Goal: Book appointment/travel/reservation

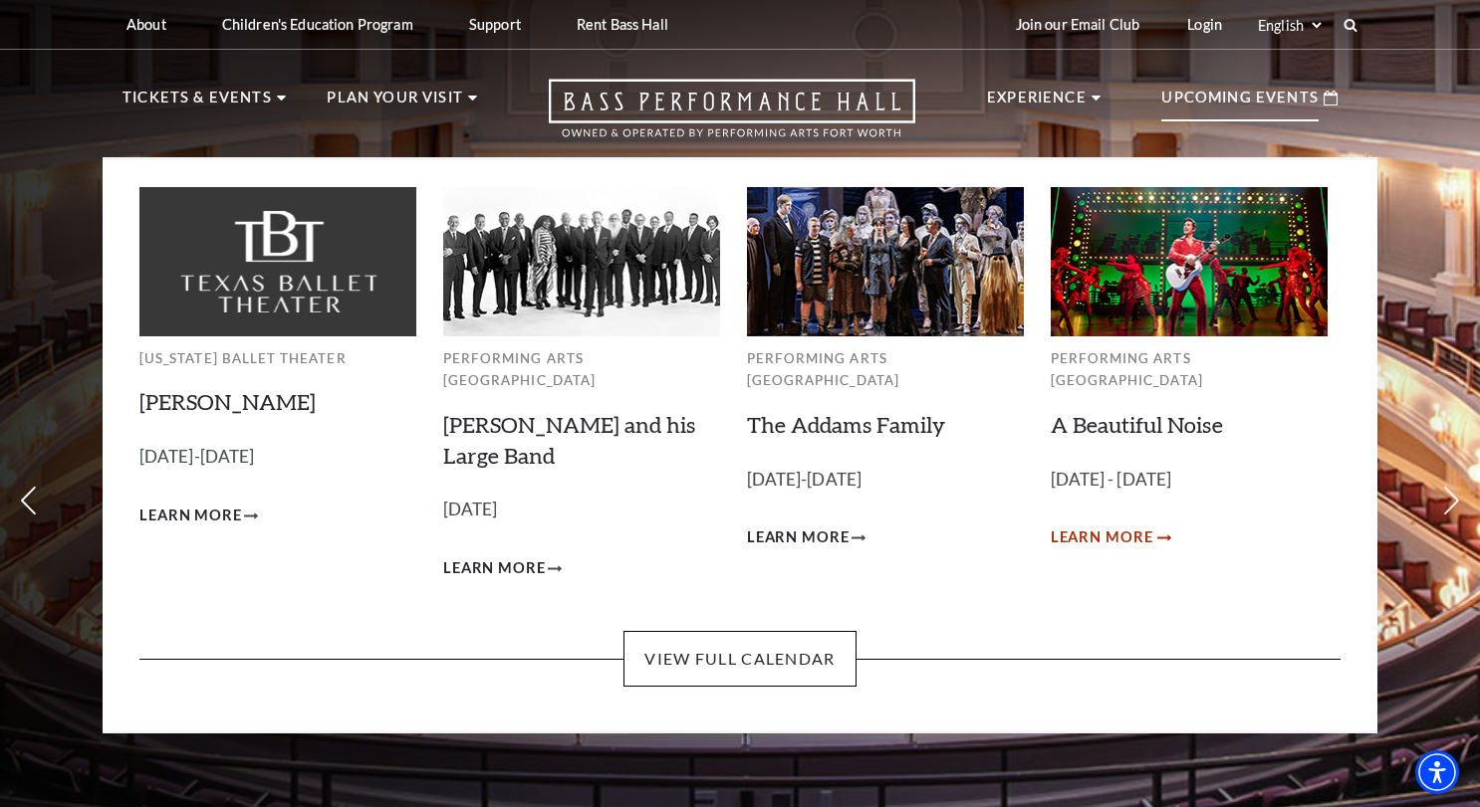
click at [1163, 535] on icon "Learn More A Beautiful Noise" at bounding box center [1164, 538] width 14 height 7
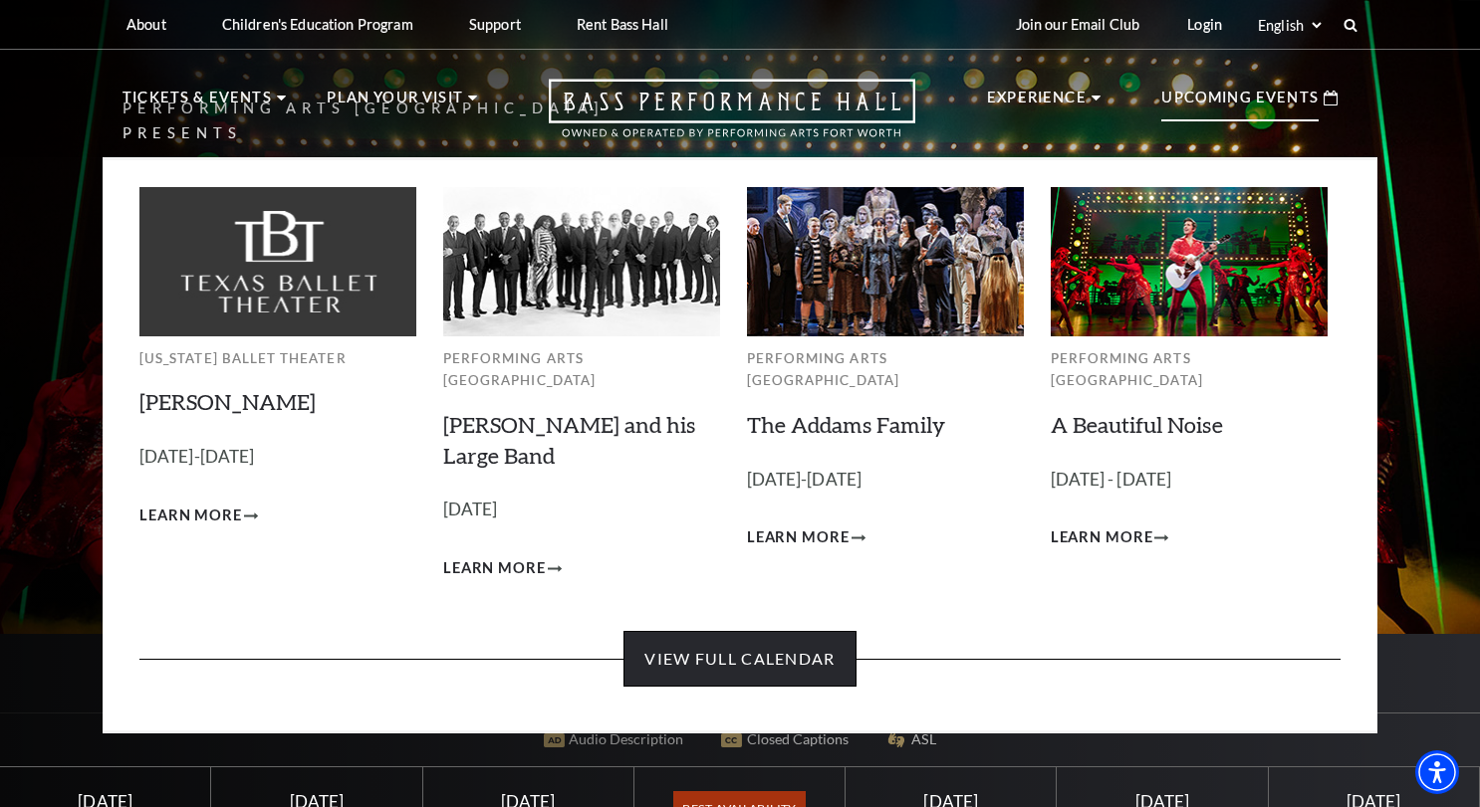
click at [755, 631] on link "View Full Calendar" at bounding box center [739, 659] width 232 height 56
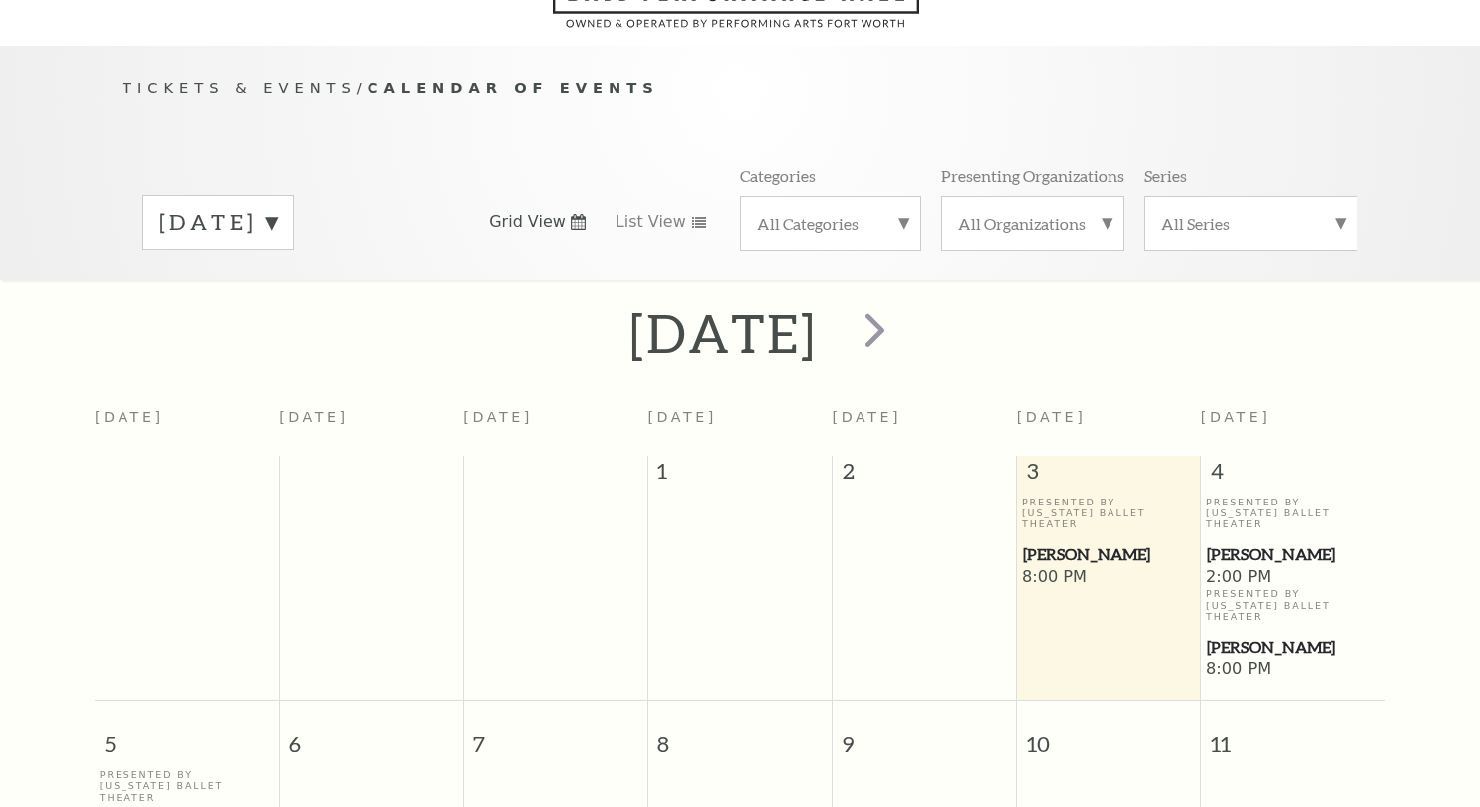
scroll to position [176, 0]
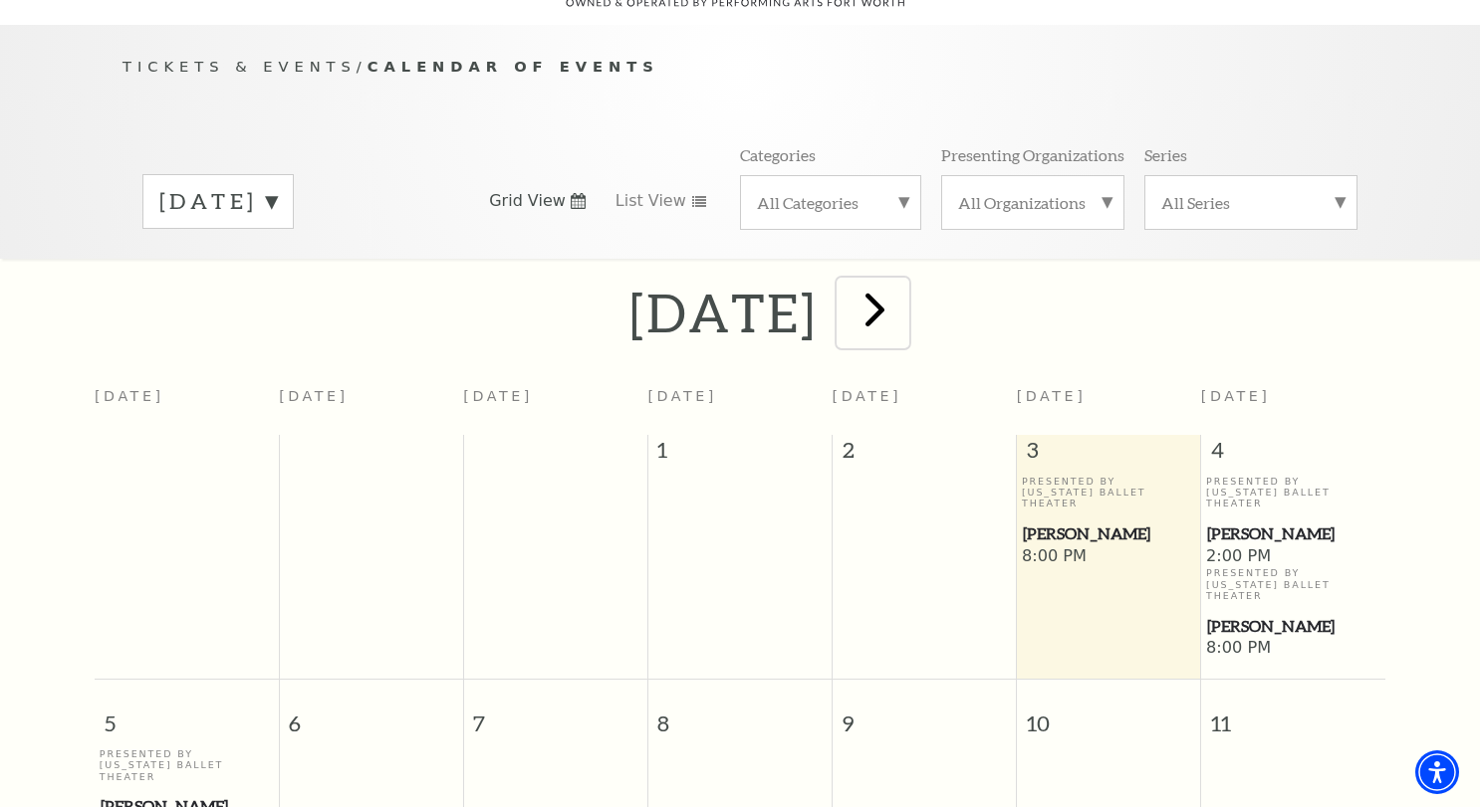
click at [903, 293] on span "next" at bounding box center [874, 309] width 57 height 57
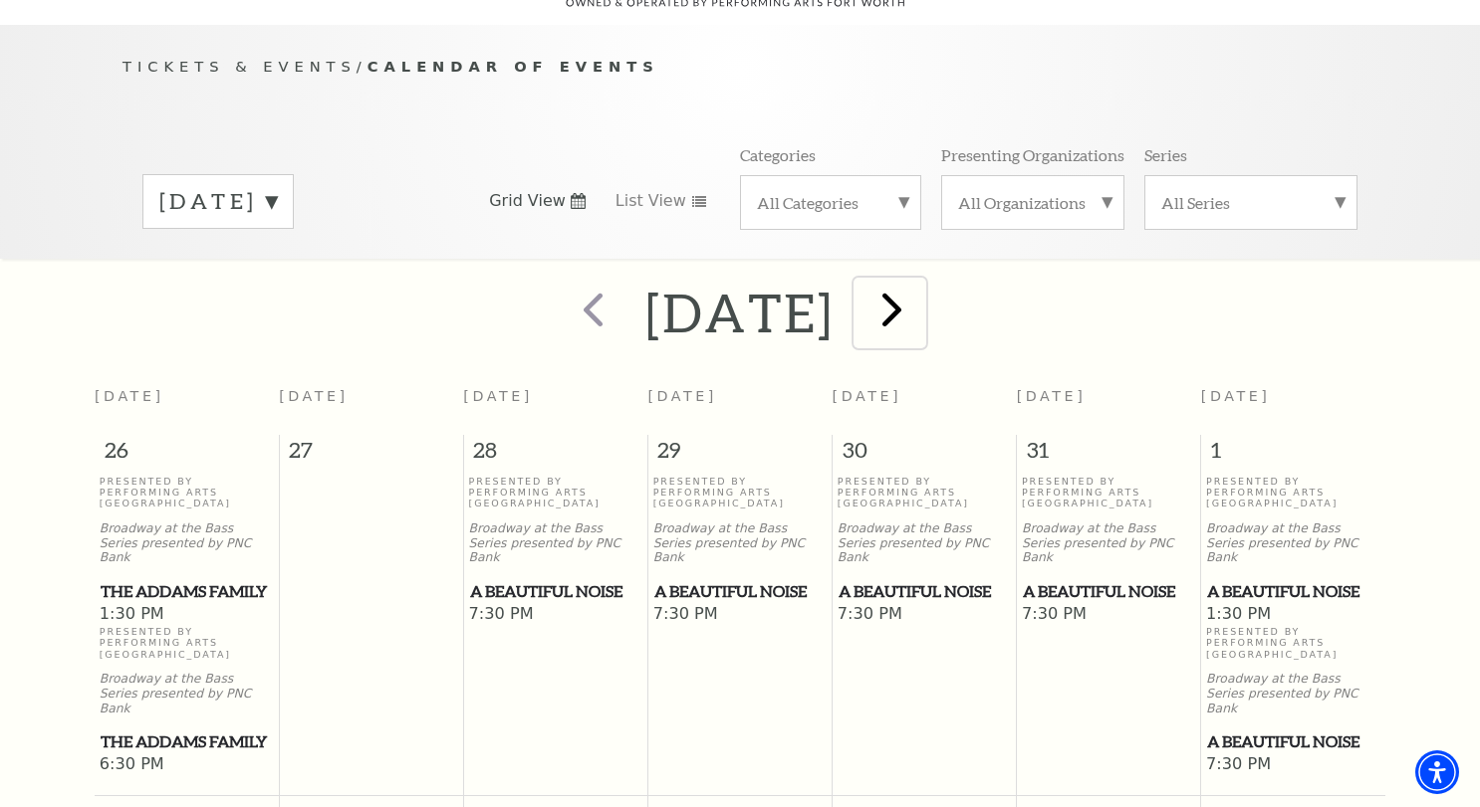
click at [920, 283] on span "next" at bounding box center [891, 309] width 57 height 57
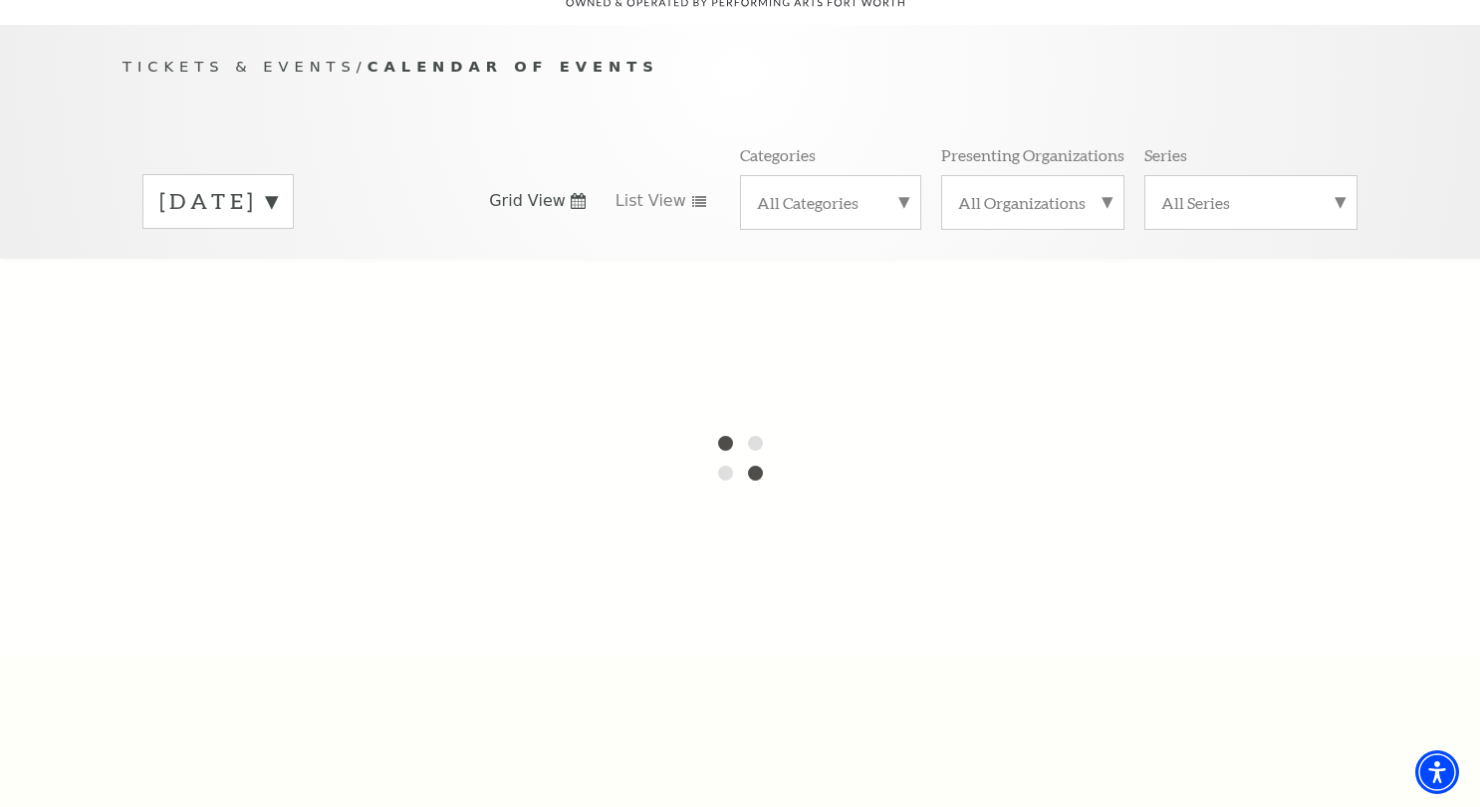
click at [277, 186] on label "[DATE]" at bounding box center [217, 201] width 117 height 31
click at [318, 259] on div at bounding box center [740, 458] width 1480 height 398
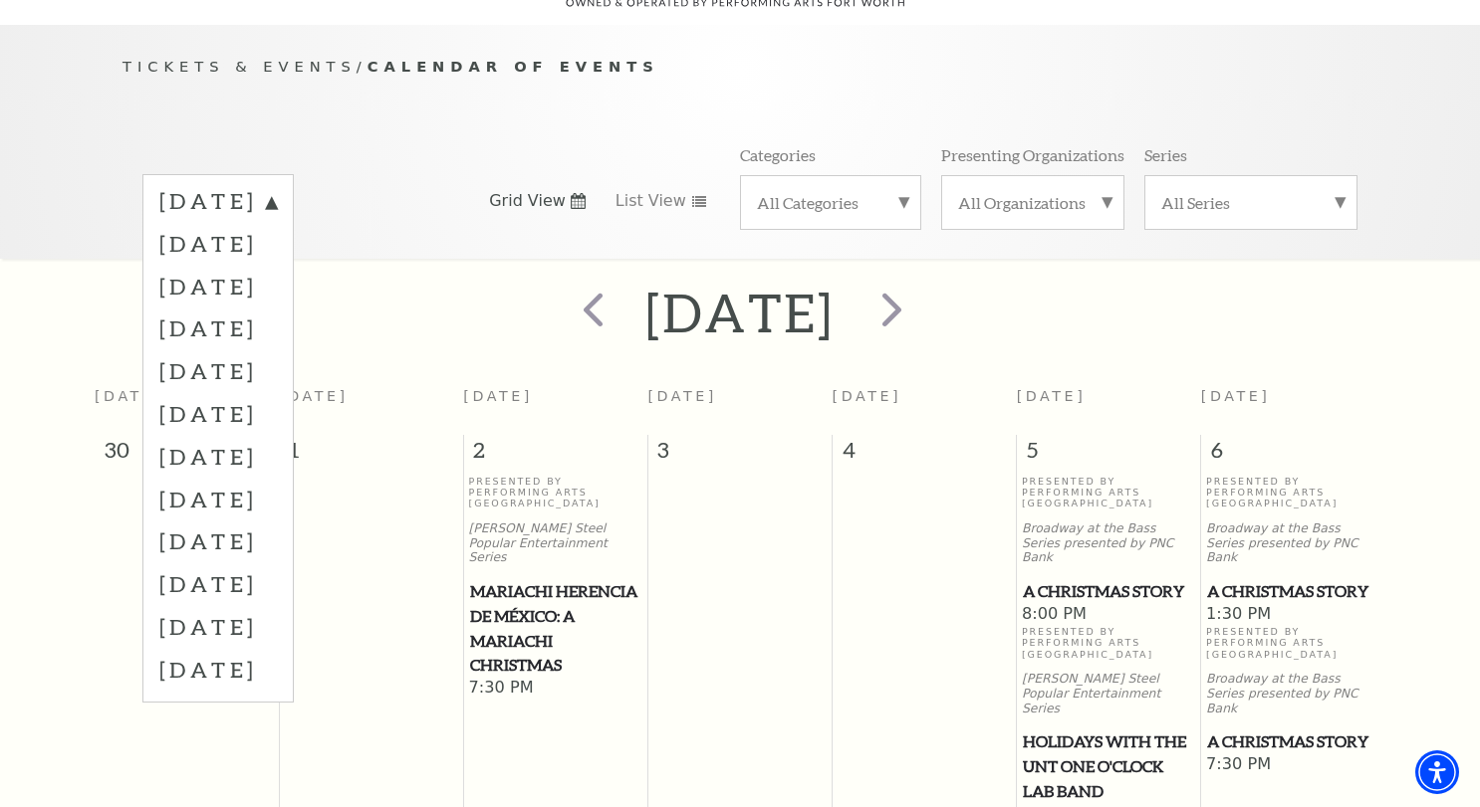
click at [277, 265] on label "[DATE]" at bounding box center [217, 286] width 117 height 43
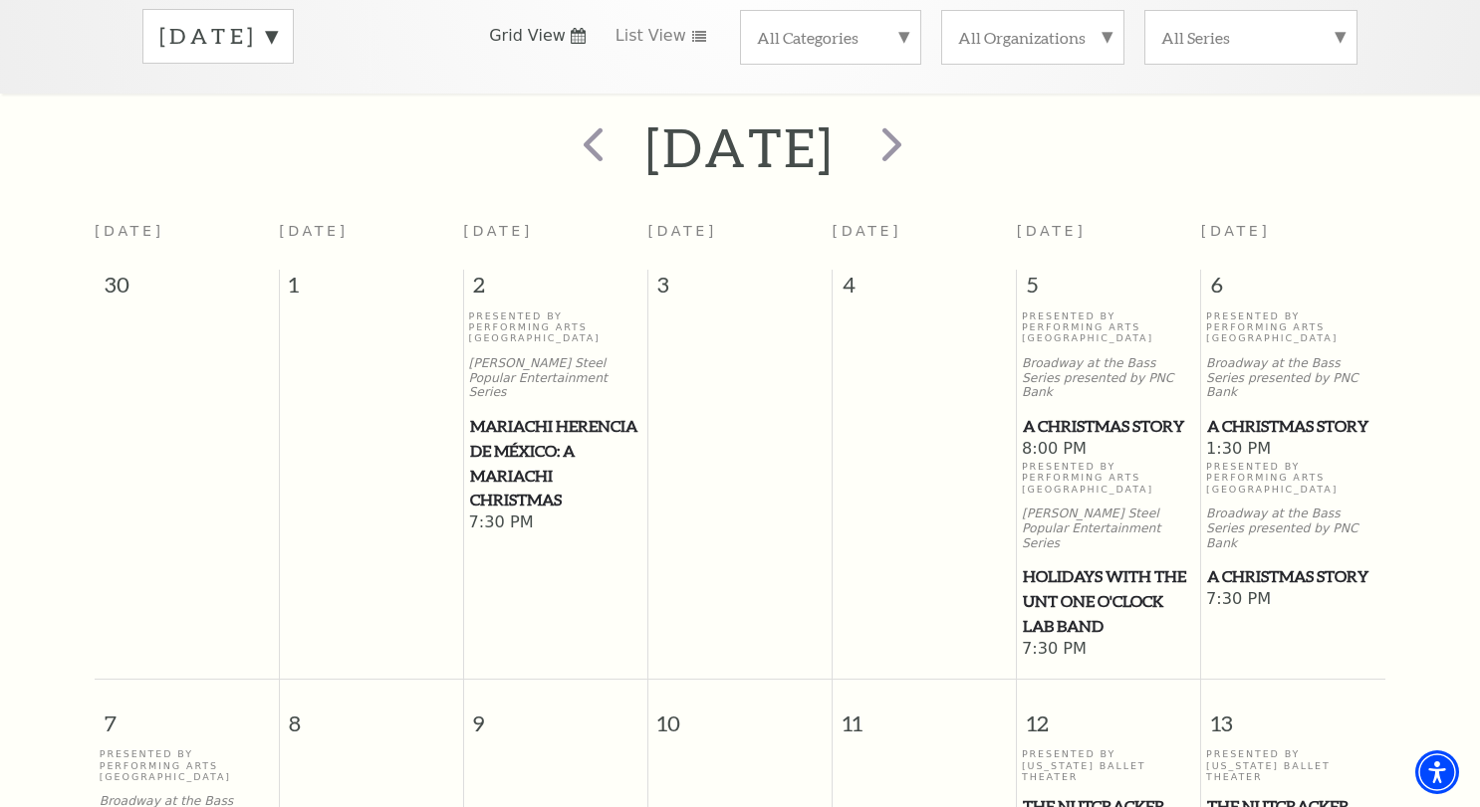
scroll to position [375, 0]
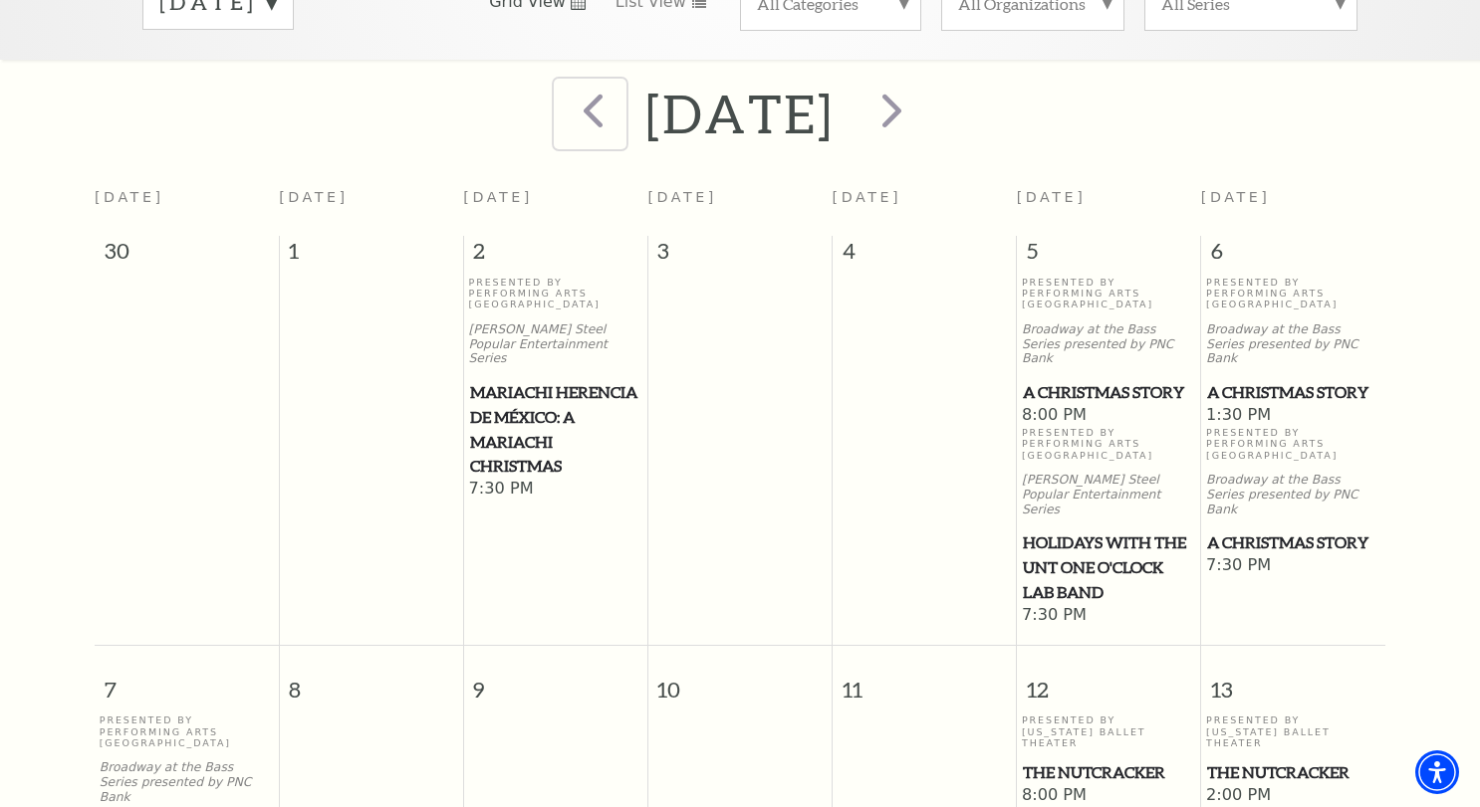
click at [565, 87] on span "prev" at bounding box center [593, 110] width 57 height 57
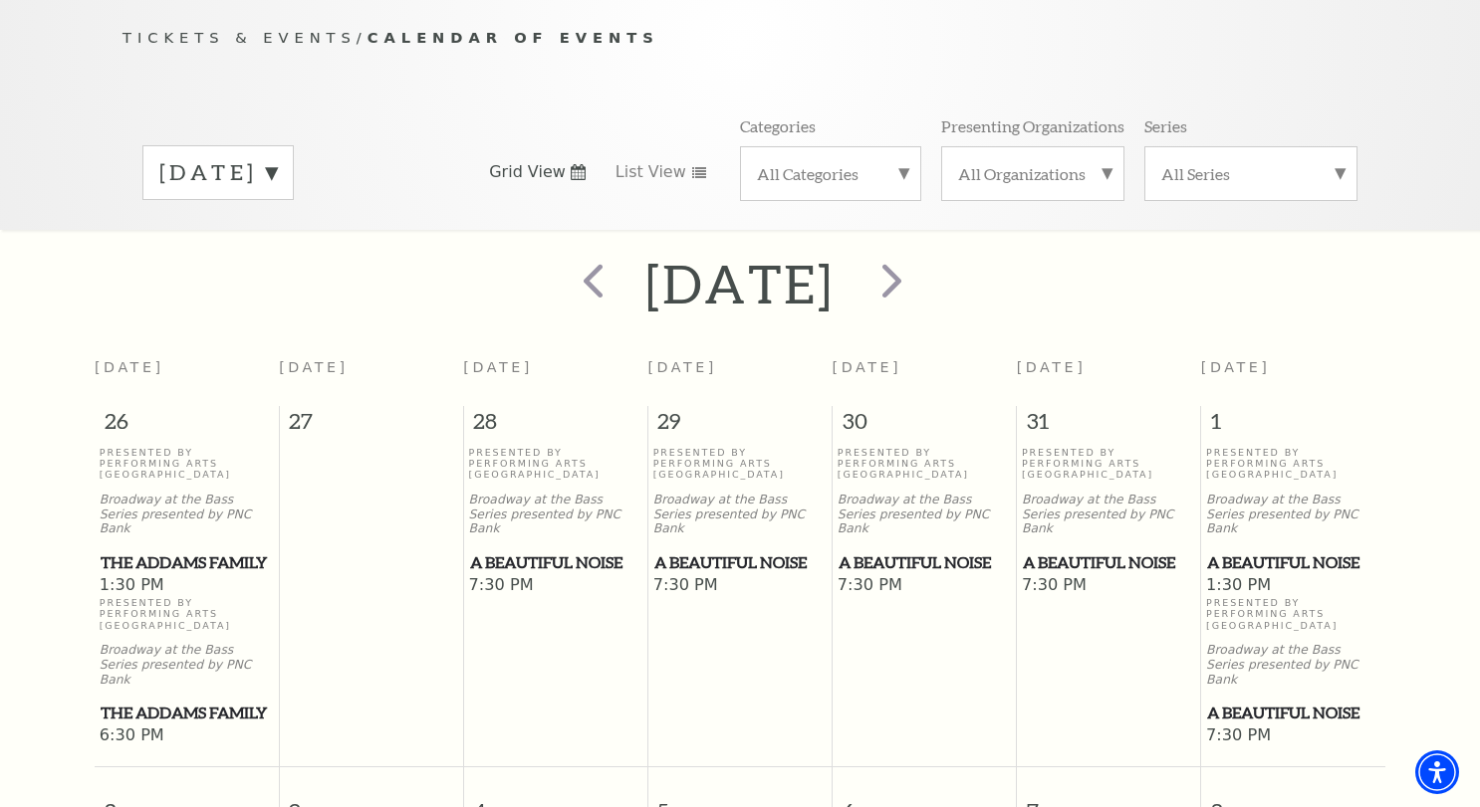
scroll to position [176, 0]
